Goal: Task Accomplishment & Management: Use online tool/utility

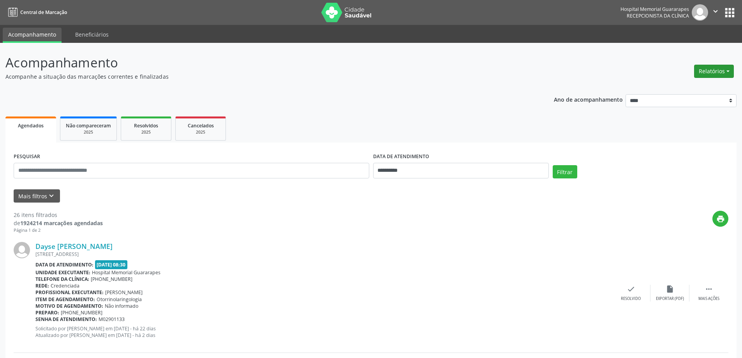
click at [712, 69] on button "Relatórios" at bounding box center [714, 71] width 40 height 13
click at [690, 90] on link "Agendamentos" at bounding box center [692, 88] width 84 height 11
select select "*"
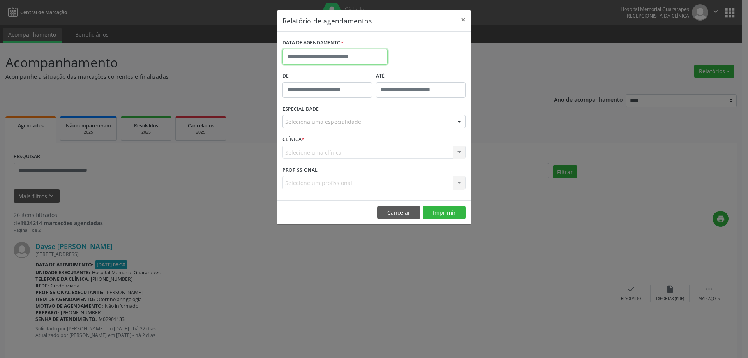
click at [326, 58] on input "text" at bounding box center [334, 57] width 105 height 16
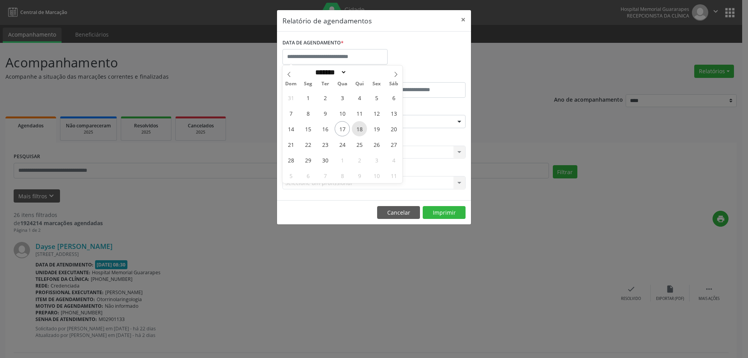
click at [358, 128] on span "18" at bounding box center [359, 128] width 15 height 15
type input "**********"
click at [363, 131] on span "18" at bounding box center [359, 128] width 15 height 15
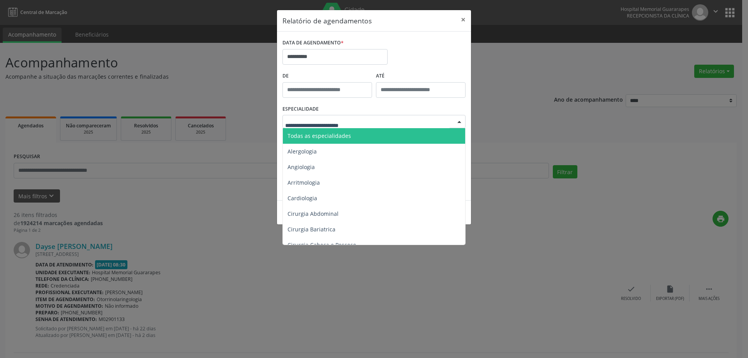
click at [342, 136] on span "Todas as especialidades" at bounding box center [318, 135] width 63 height 7
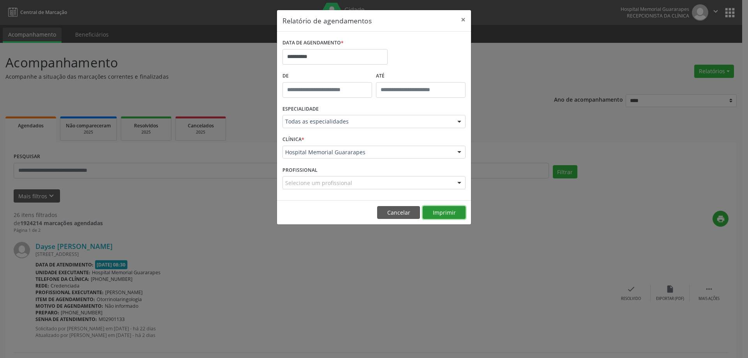
click at [448, 209] on button "Imprimir" at bounding box center [444, 212] width 43 height 13
click at [461, 19] on button "×" at bounding box center [463, 19] width 16 height 19
